Goal: Book appointment/travel/reservation

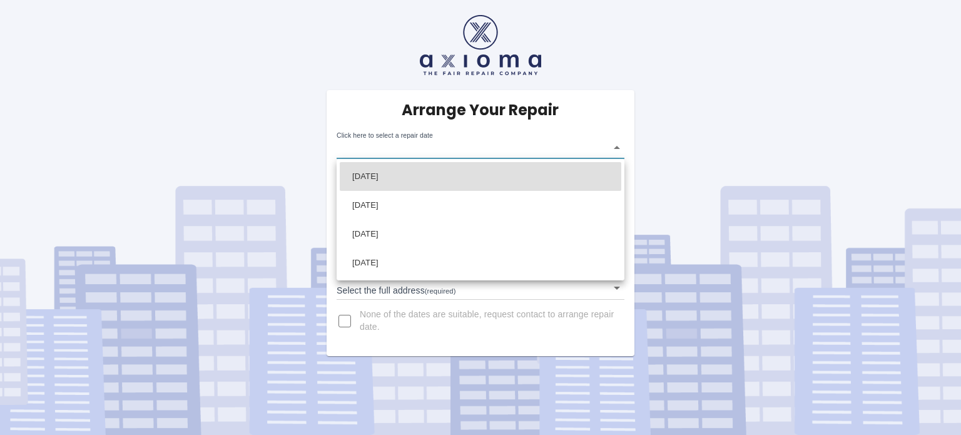
click at [616, 146] on body "Arrange Your Repair Click here to select a repair date ​ Phone Number   * 07836…" at bounding box center [480, 217] width 961 height 435
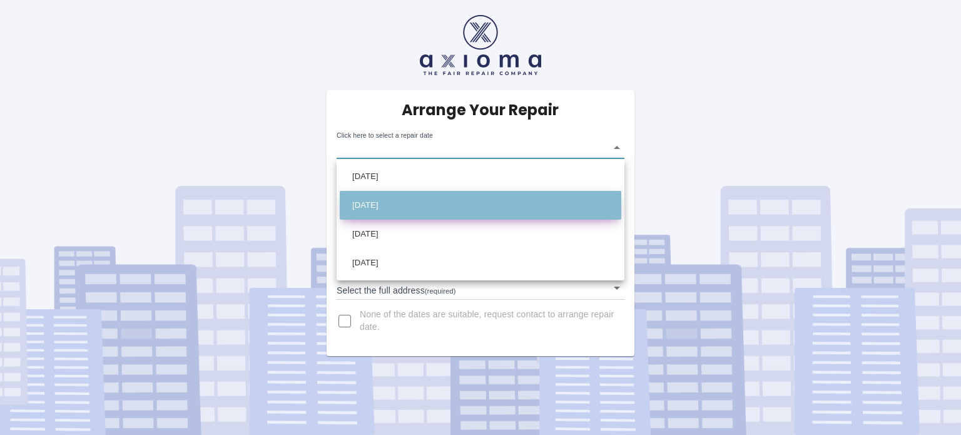
click at [374, 207] on li "[DATE]" at bounding box center [481, 205] width 282 height 29
type input "[DATE]T00:00:00.000Z"
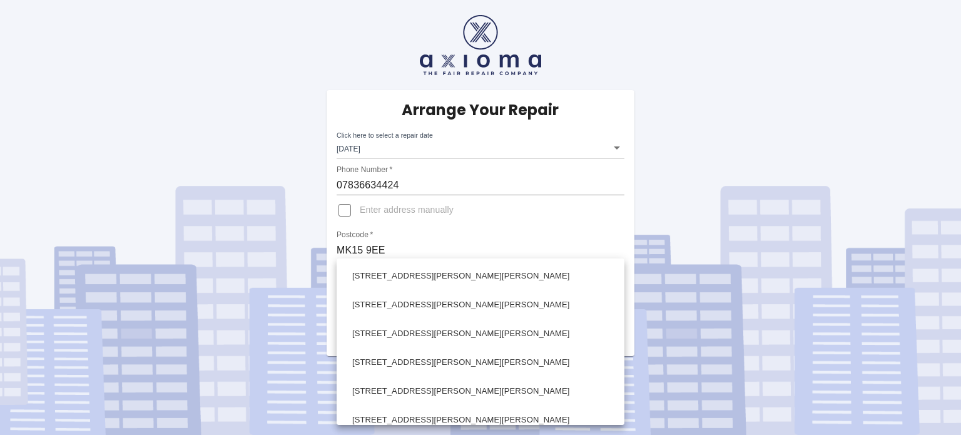
click at [616, 287] on body "Arrange Your Repair Click here to select a repair date [DATE] [DATE]T00:00:00.0…" at bounding box center [480, 217] width 961 height 435
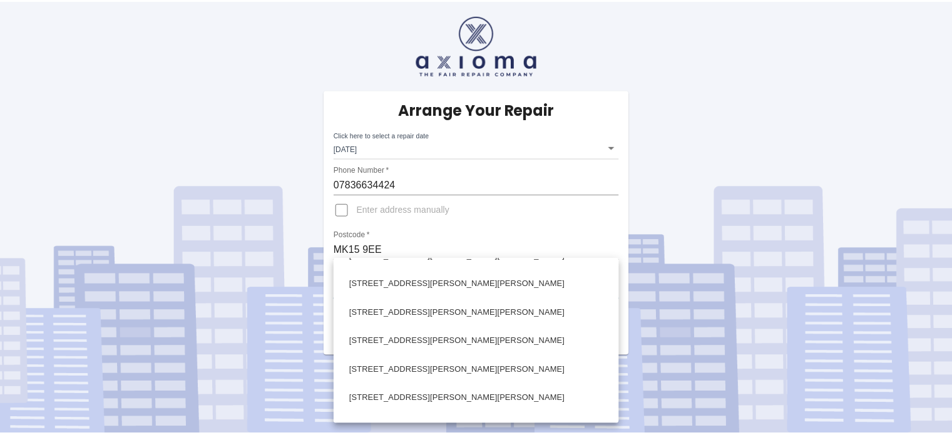
scroll to position [1200, 0]
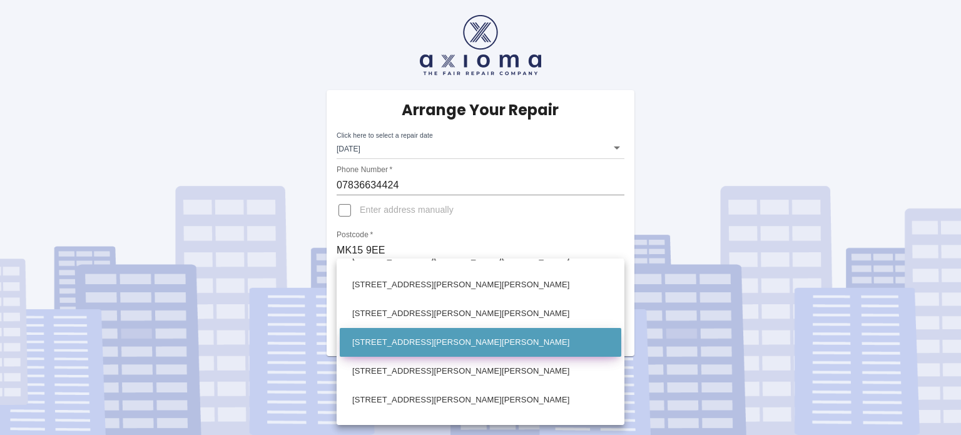
click at [423, 340] on li "[STREET_ADDRESS][PERSON_NAME][PERSON_NAME]" at bounding box center [481, 342] width 282 height 29
type input "[STREET_ADDRESS][PERSON_NAME][PERSON_NAME]"
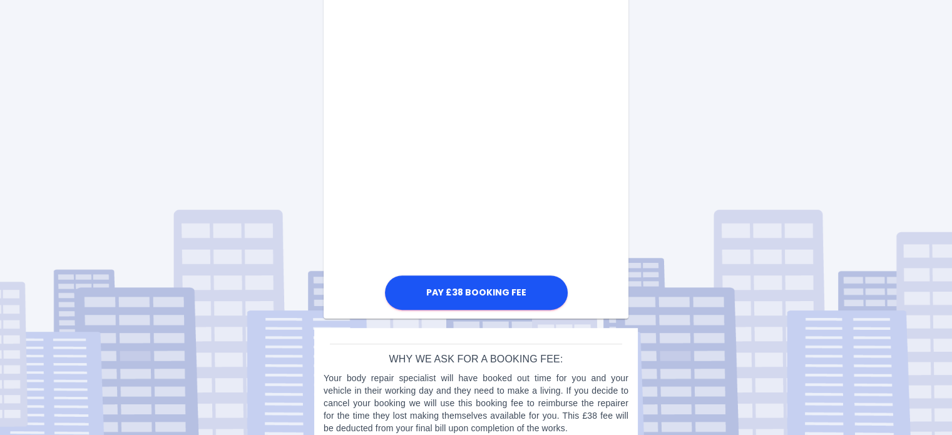
scroll to position [728, 0]
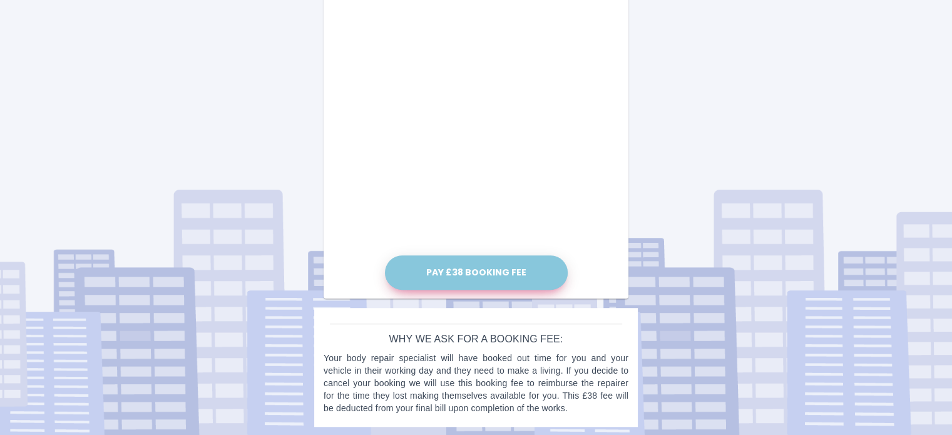
click at [484, 270] on button "Pay £38 Booking Fee" at bounding box center [476, 272] width 183 height 34
